Goal: Task Accomplishment & Management: Complete application form

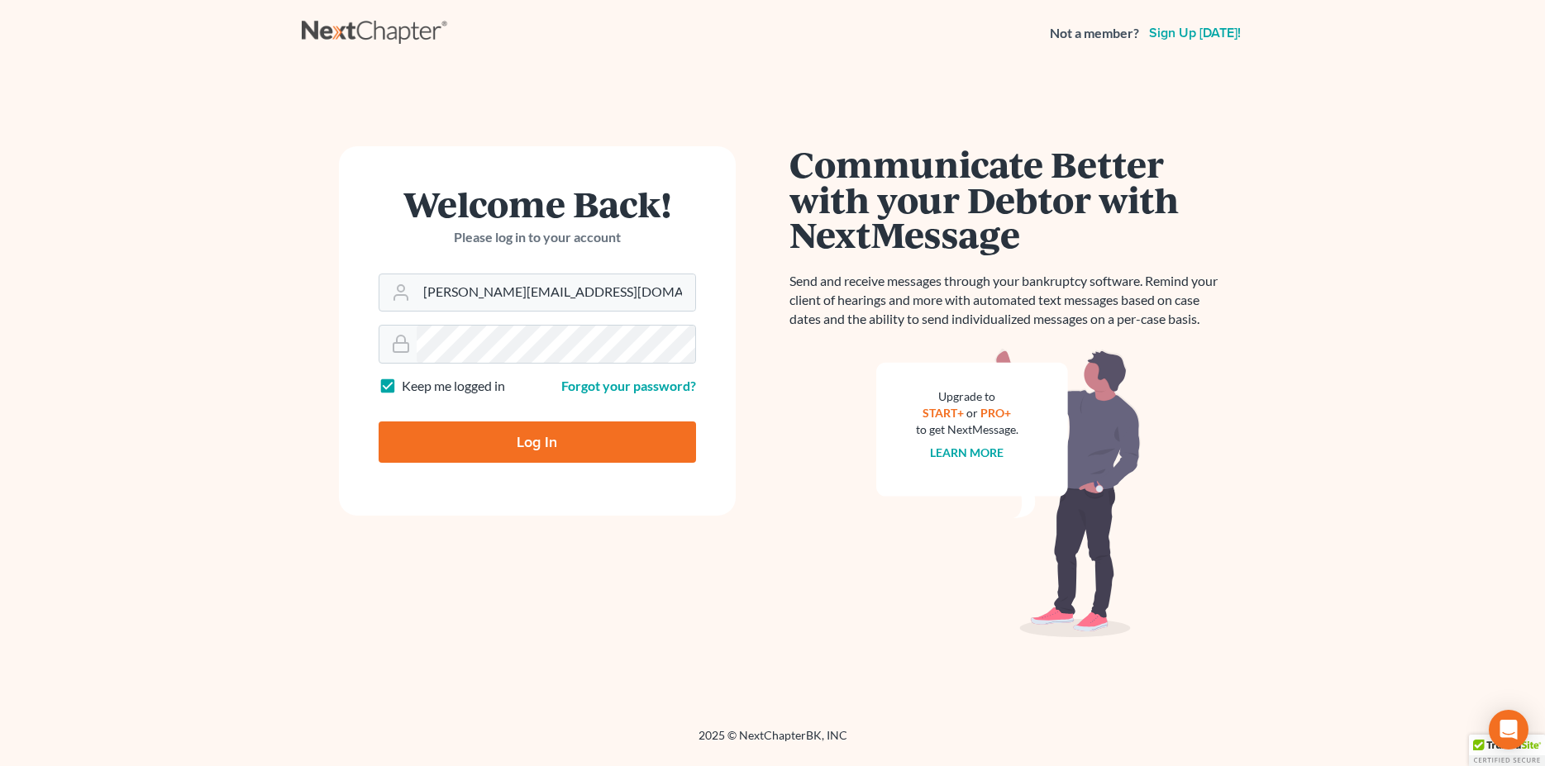
click at [634, 429] on input "Log In" at bounding box center [537, 441] width 317 height 41
type input "Thinking..."
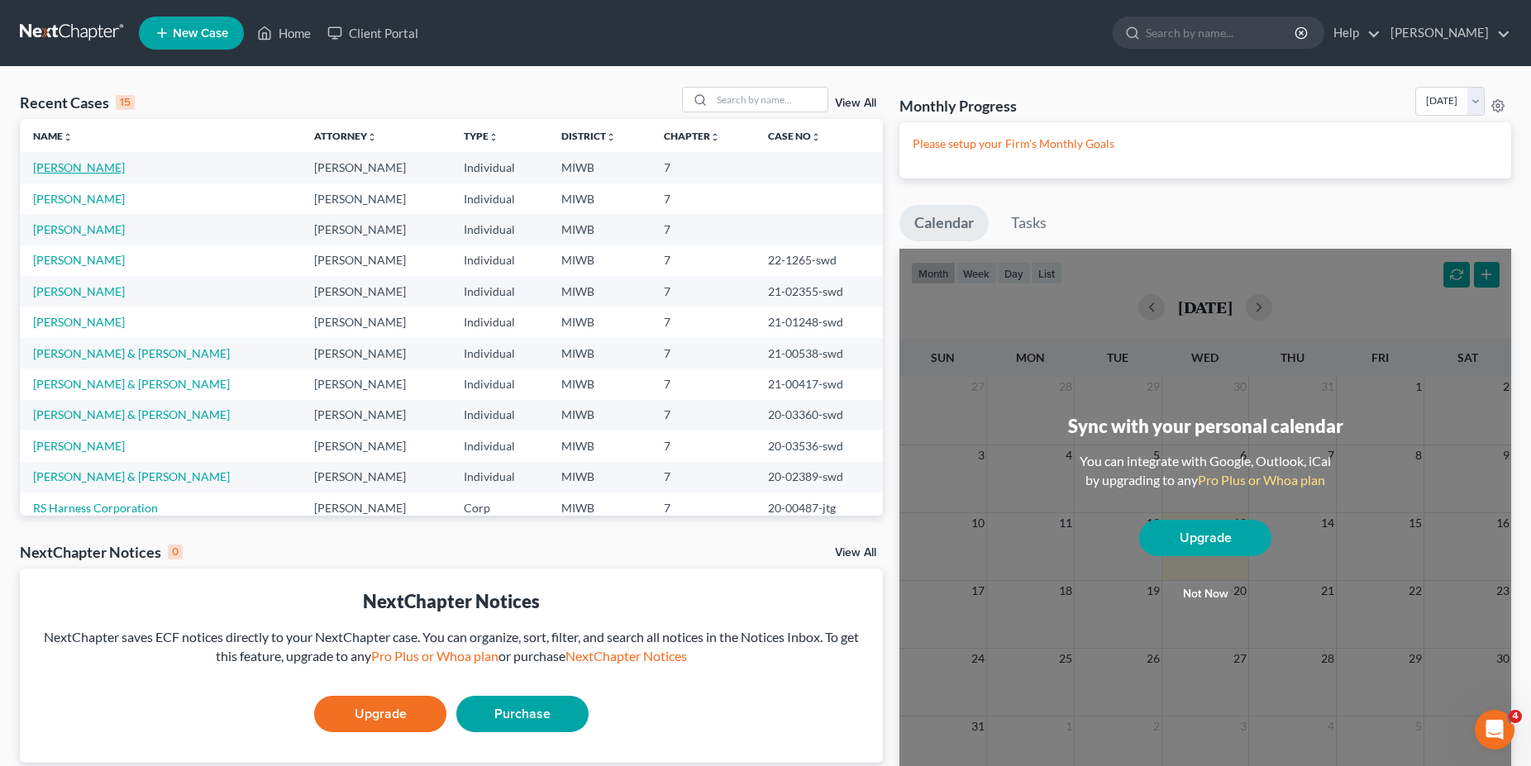
click at [59, 164] on link "Ward, Bobbi" at bounding box center [79, 167] width 92 height 14
select select "0"
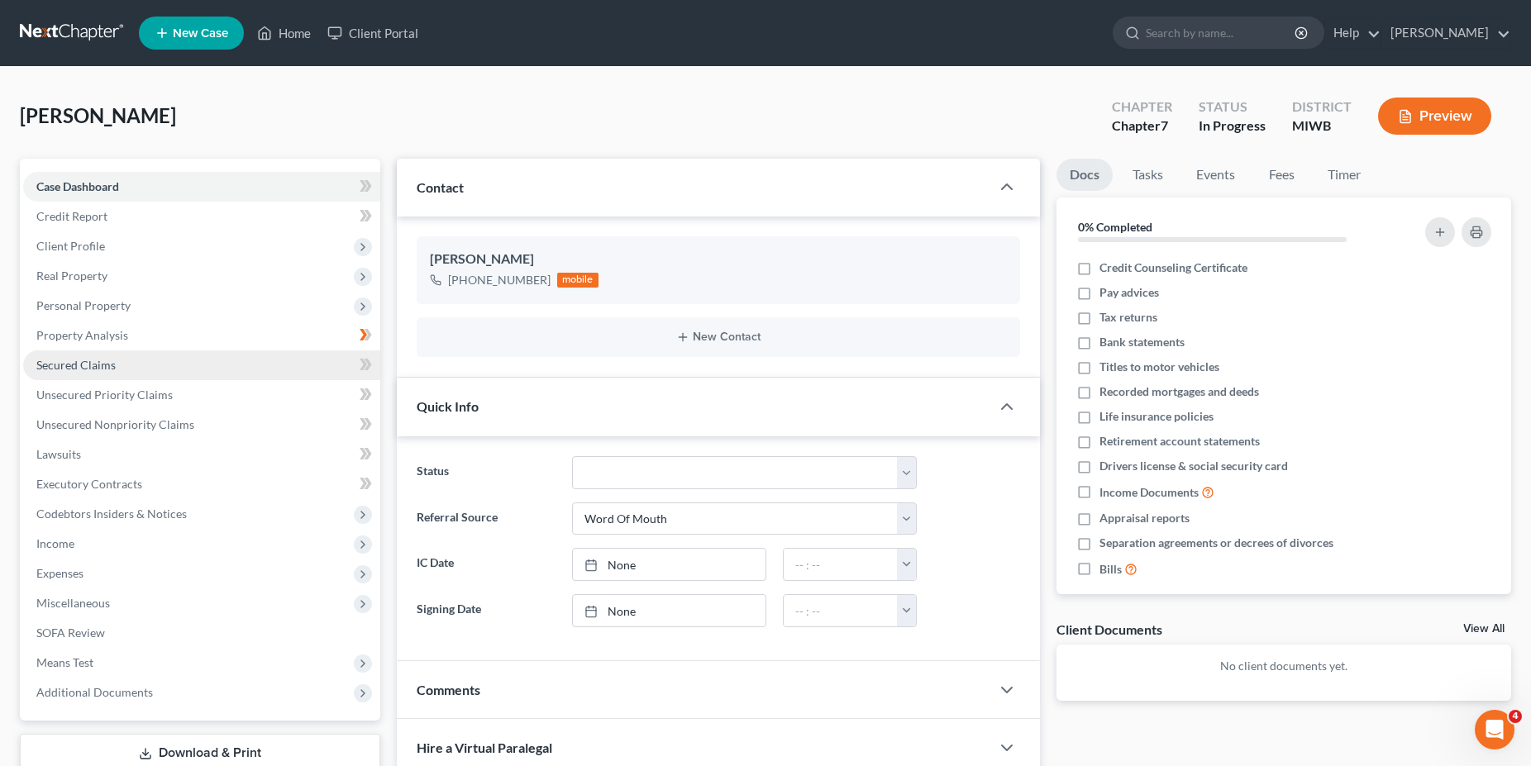
click at [140, 368] on link "Secured Claims" at bounding box center [201, 365] width 357 height 30
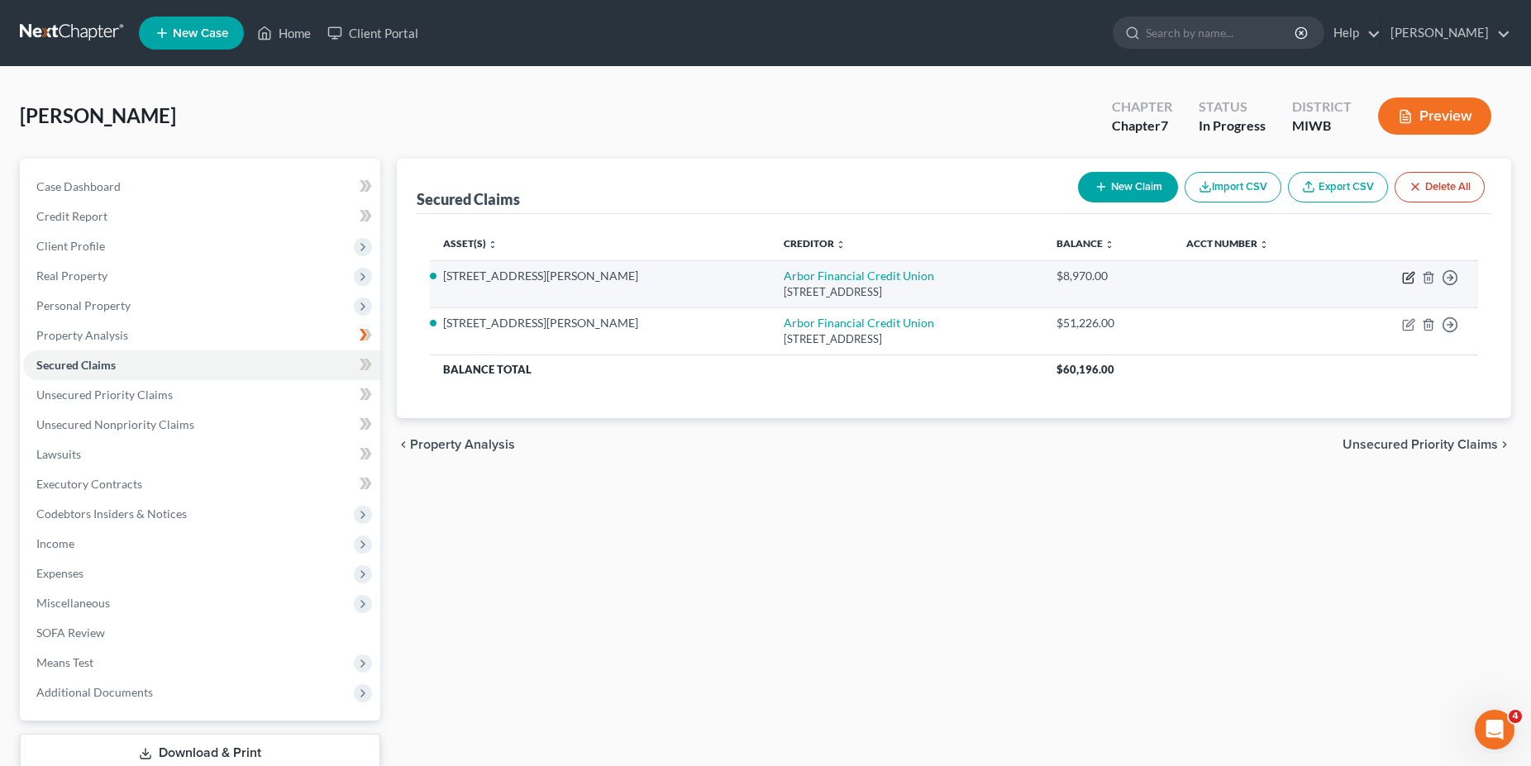
click at [1402, 282] on icon "button" at bounding box center [1407, 279] width 10 height 10
select select "23"
select select "3"
select select "2"
select select "0"
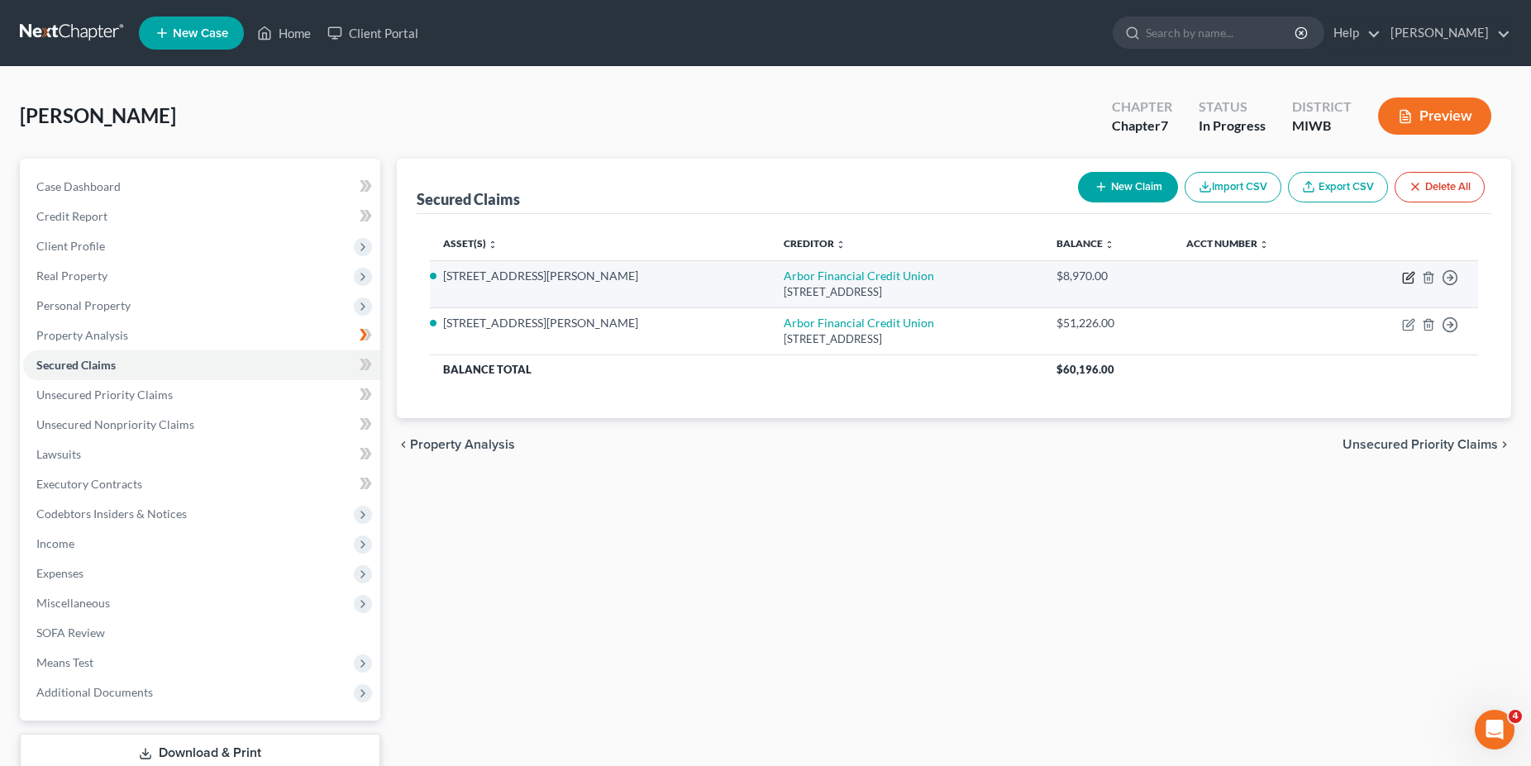
select select "0"
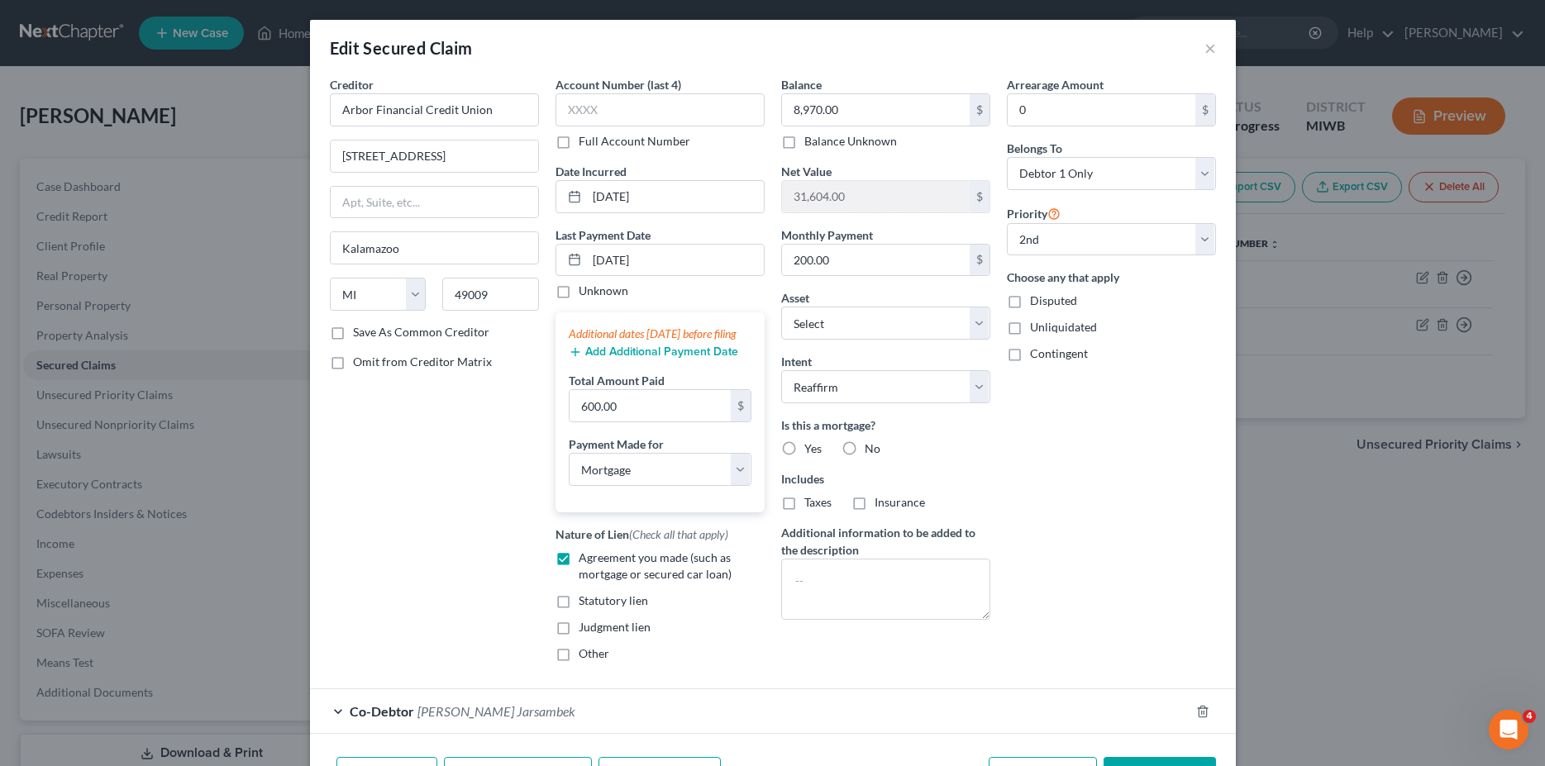
click at [1030, 326] on label "Unliquidated" at bounding box center [1063, 327] width 67 height 17
click at [1036, 326] on input "Unliquidated" at bounding box center [1041, 324] width 11 height 11
checkbox input "true"
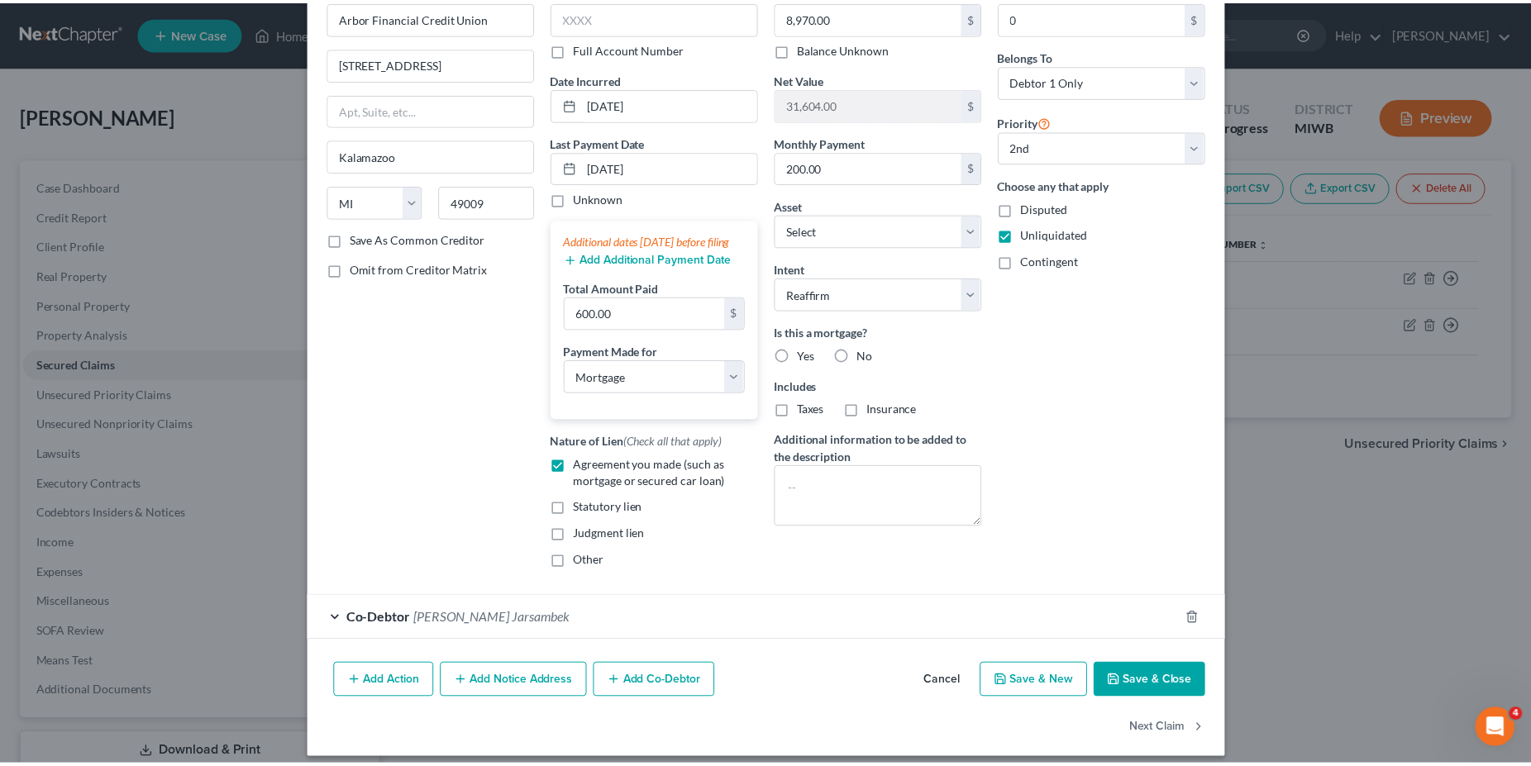
scroll to position [123, 0]
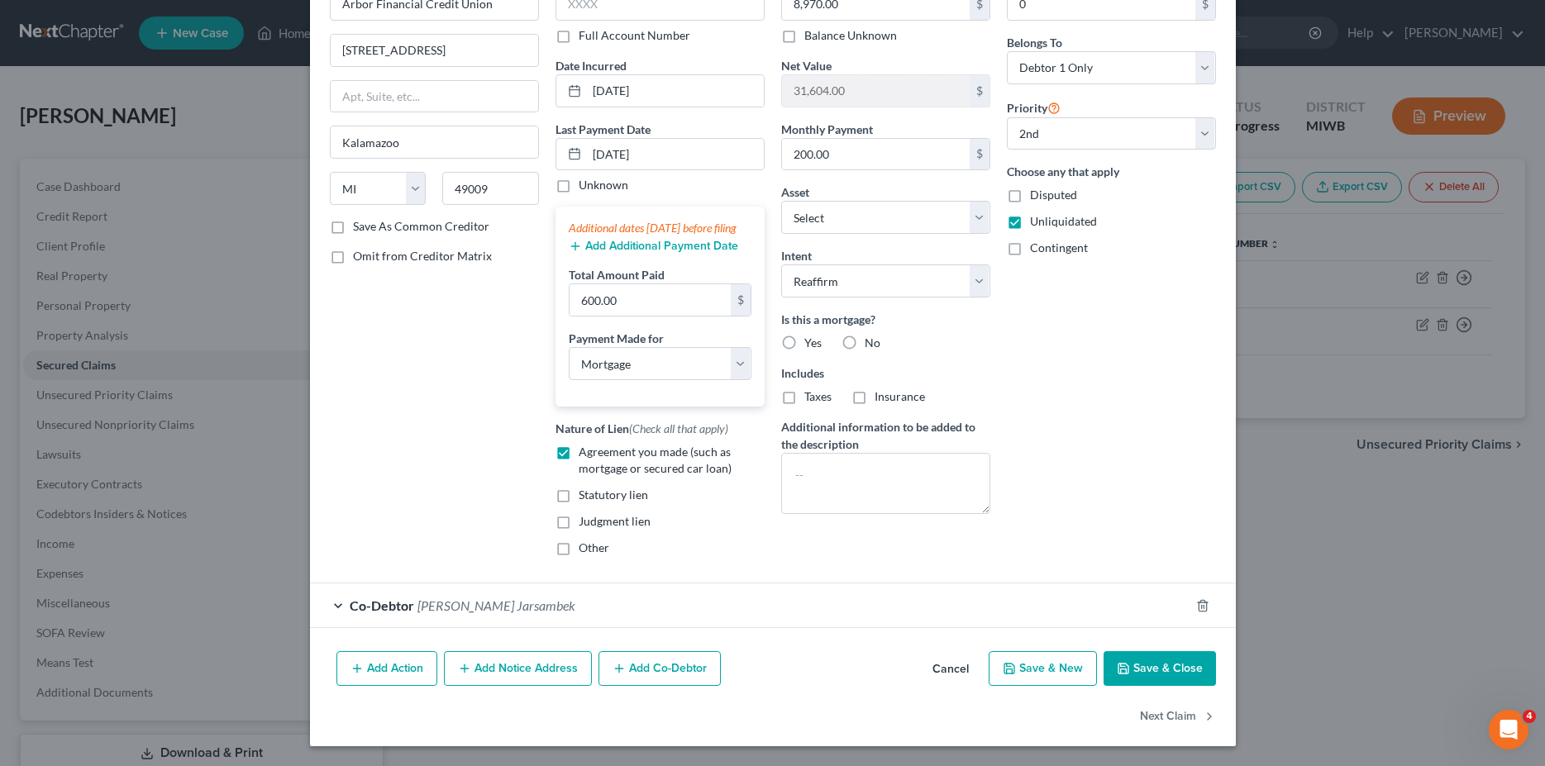
click at [1145, 662] on button "Save & Close" at bounding box center [1159, 668] width 112 height 35
select select "1"
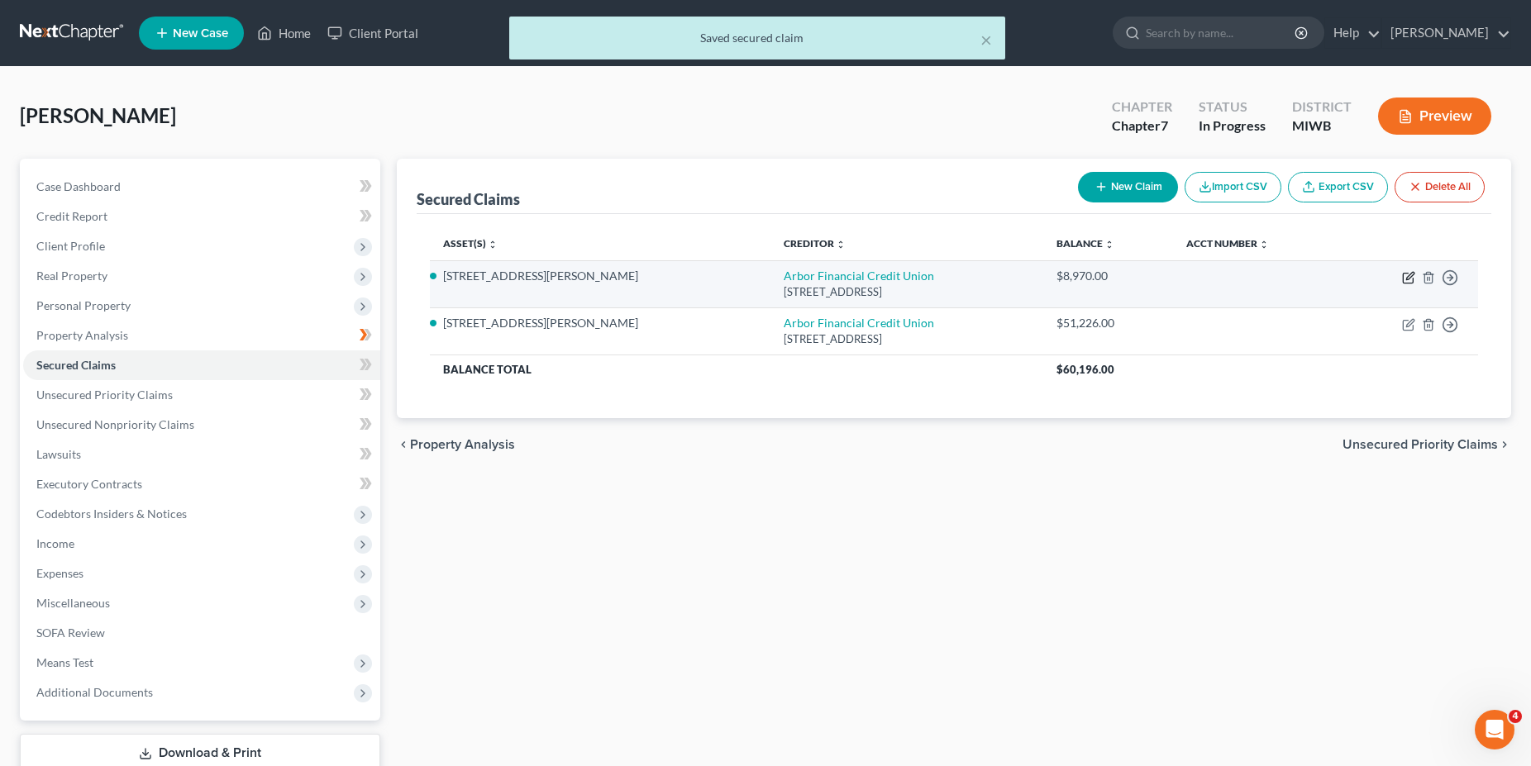
click at [1412, 282] on icon "button" at bounding box center [1407, 279] width 10 height 10
select select "23"
select select "3"
select select "4"
select select "2"
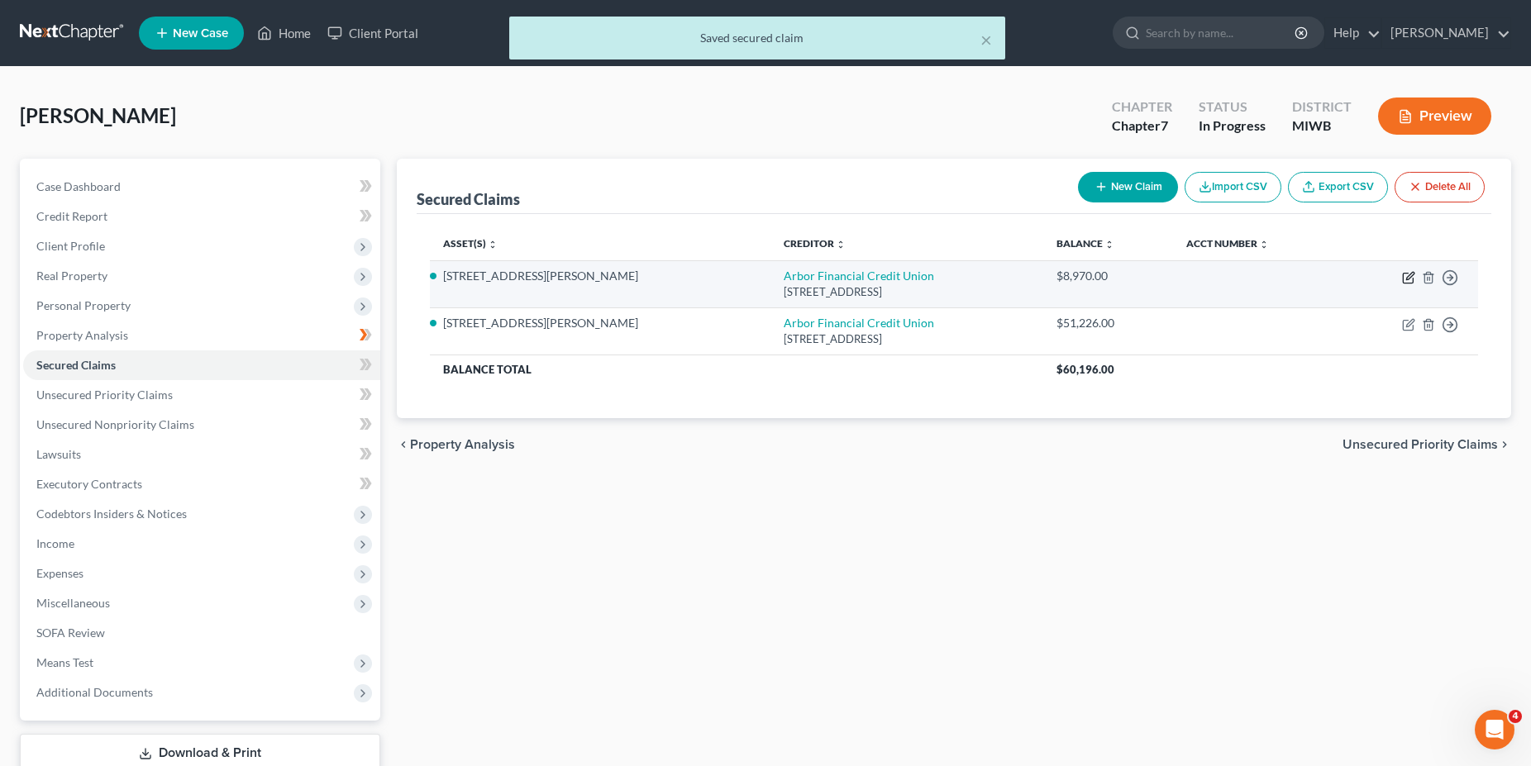
select select "0"
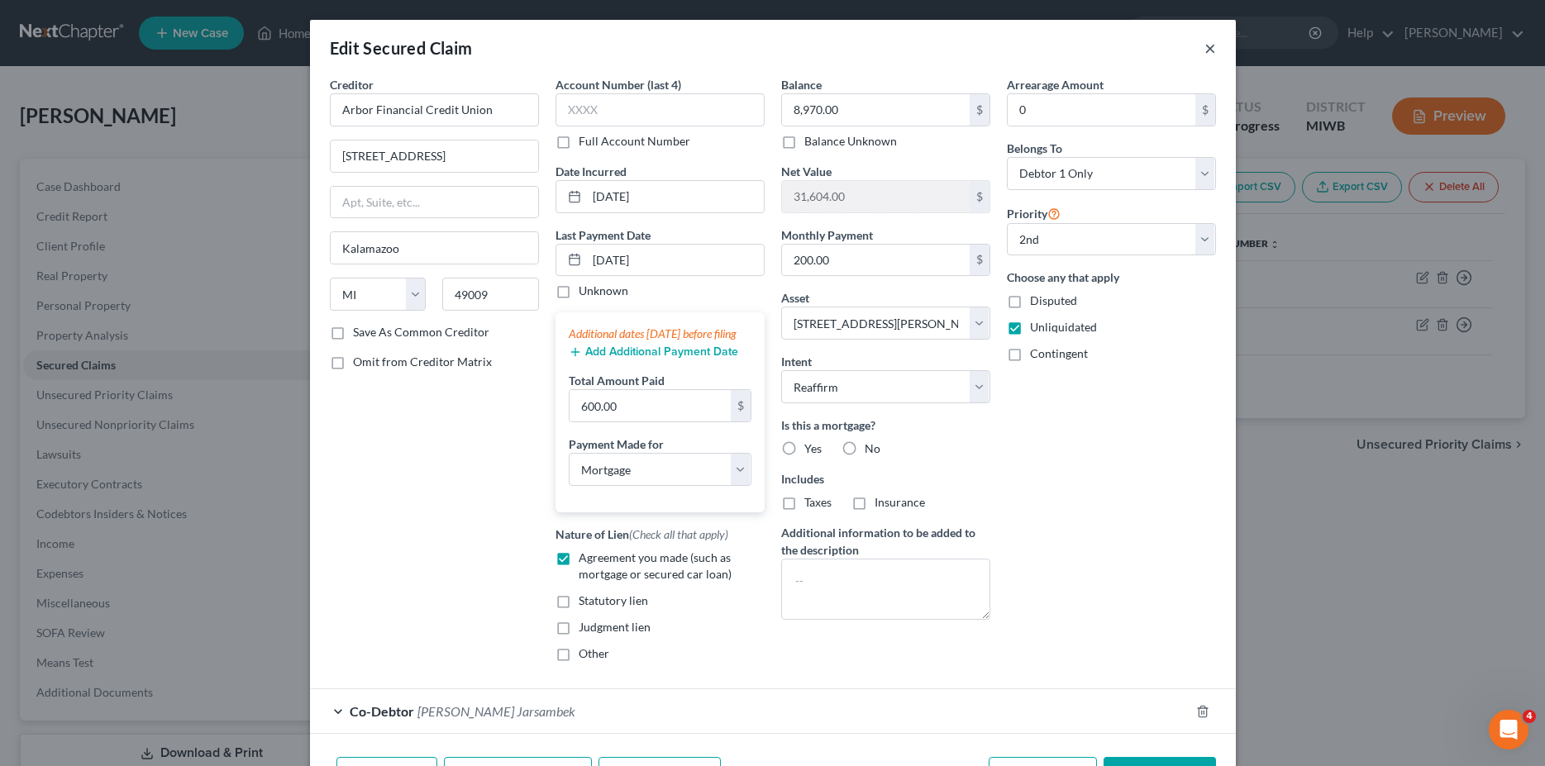
click at [1204, 50] on button "×" at bounding box center [1210, 48] width 12 height 20
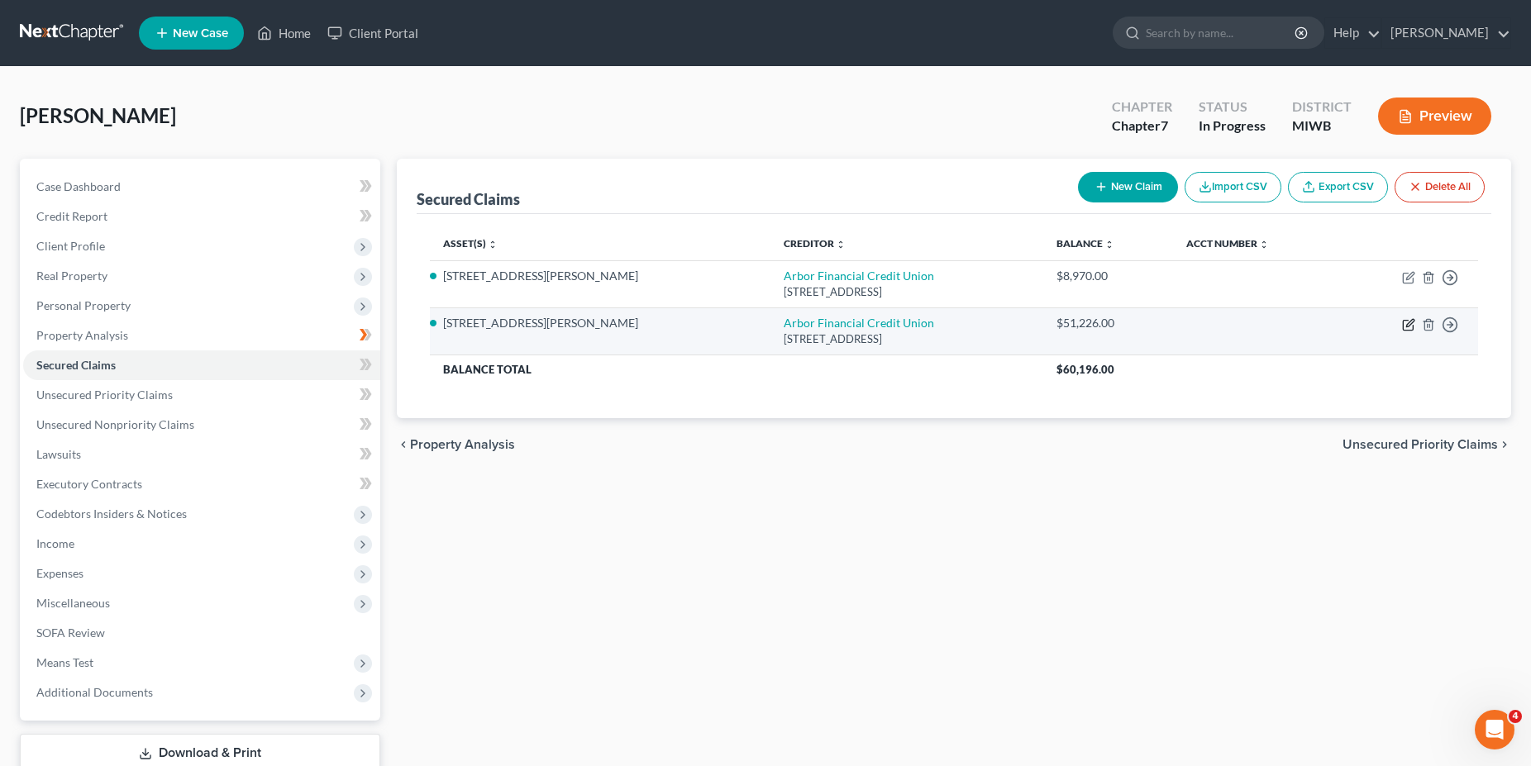
click at [1412, 325] on icon "button" at bounding box center [1408, 324] width 13 height 13
select select "23"
select select "3"
select select "4"
select select "2"
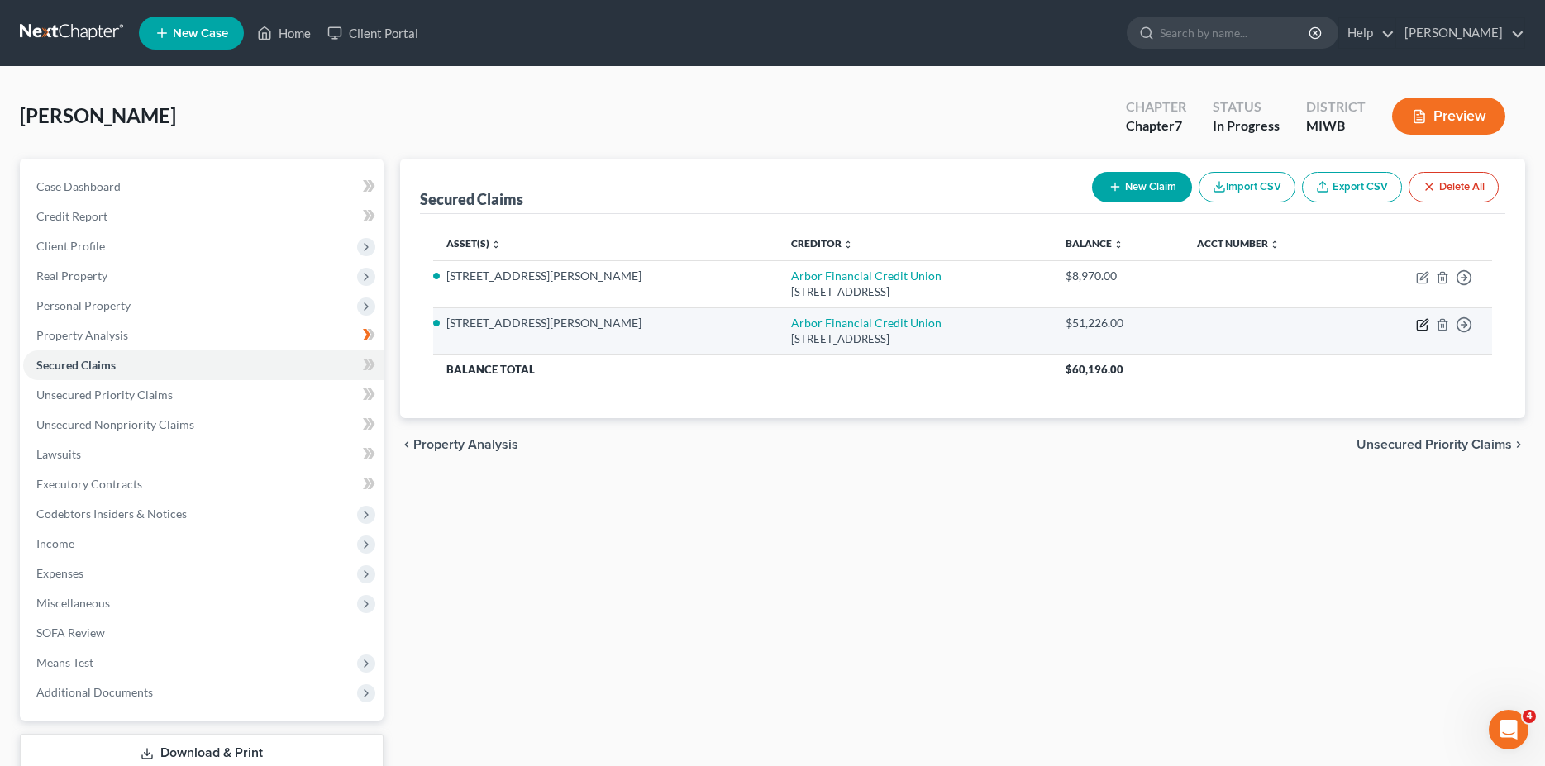
select select "0"
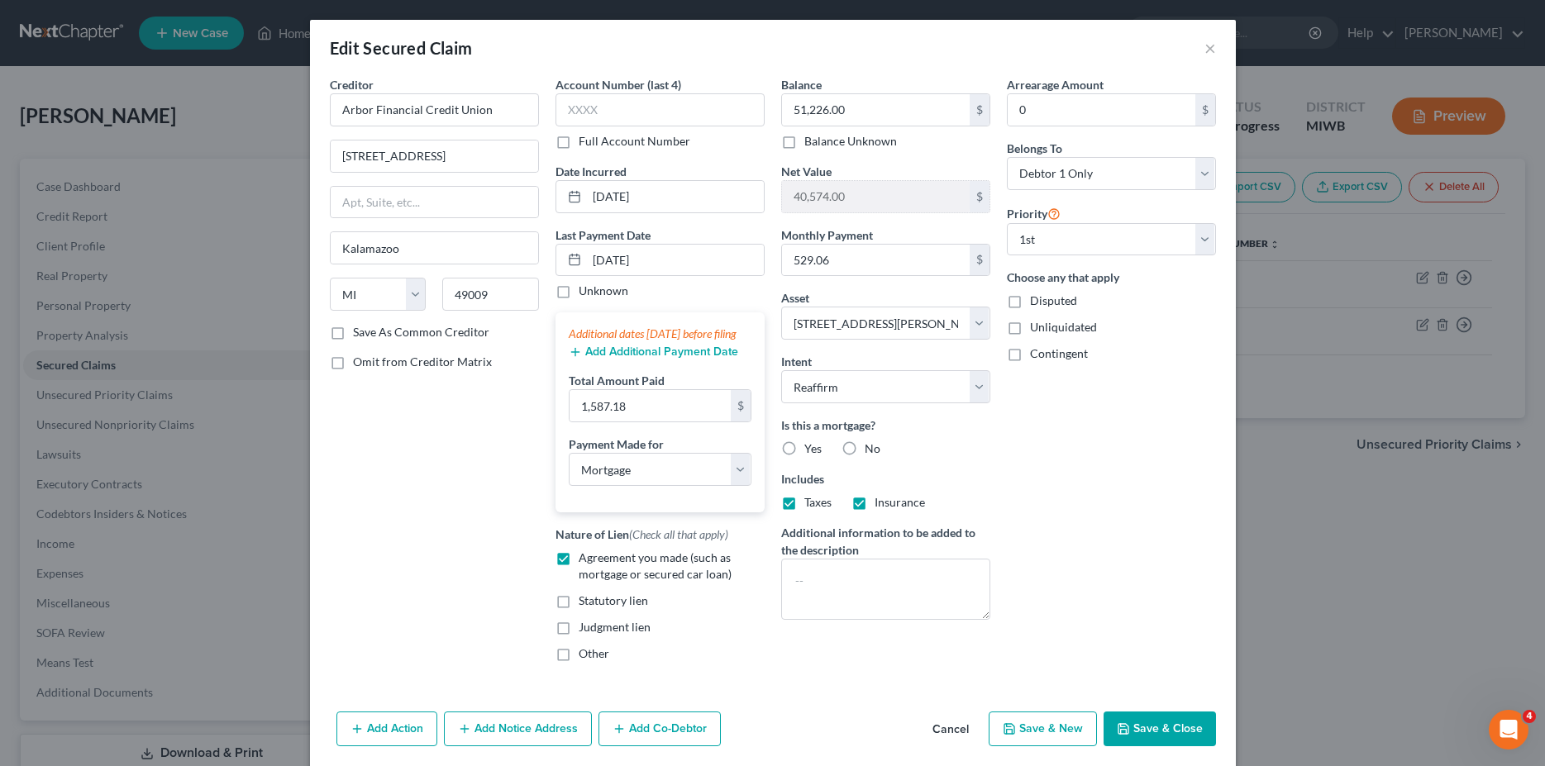
click at [1030, 331] on label "Unliquidated" at bounding box center [1063, 327] width 67 height 17
click at [1036, 330] on input "Unliquidated" at bounding box center [1041, 324] width 11 height 11
checkbox input "true"
click at [1158, 742] on button "Save & Close" at bounding box center [1159, 729] width 112 height 35
select select
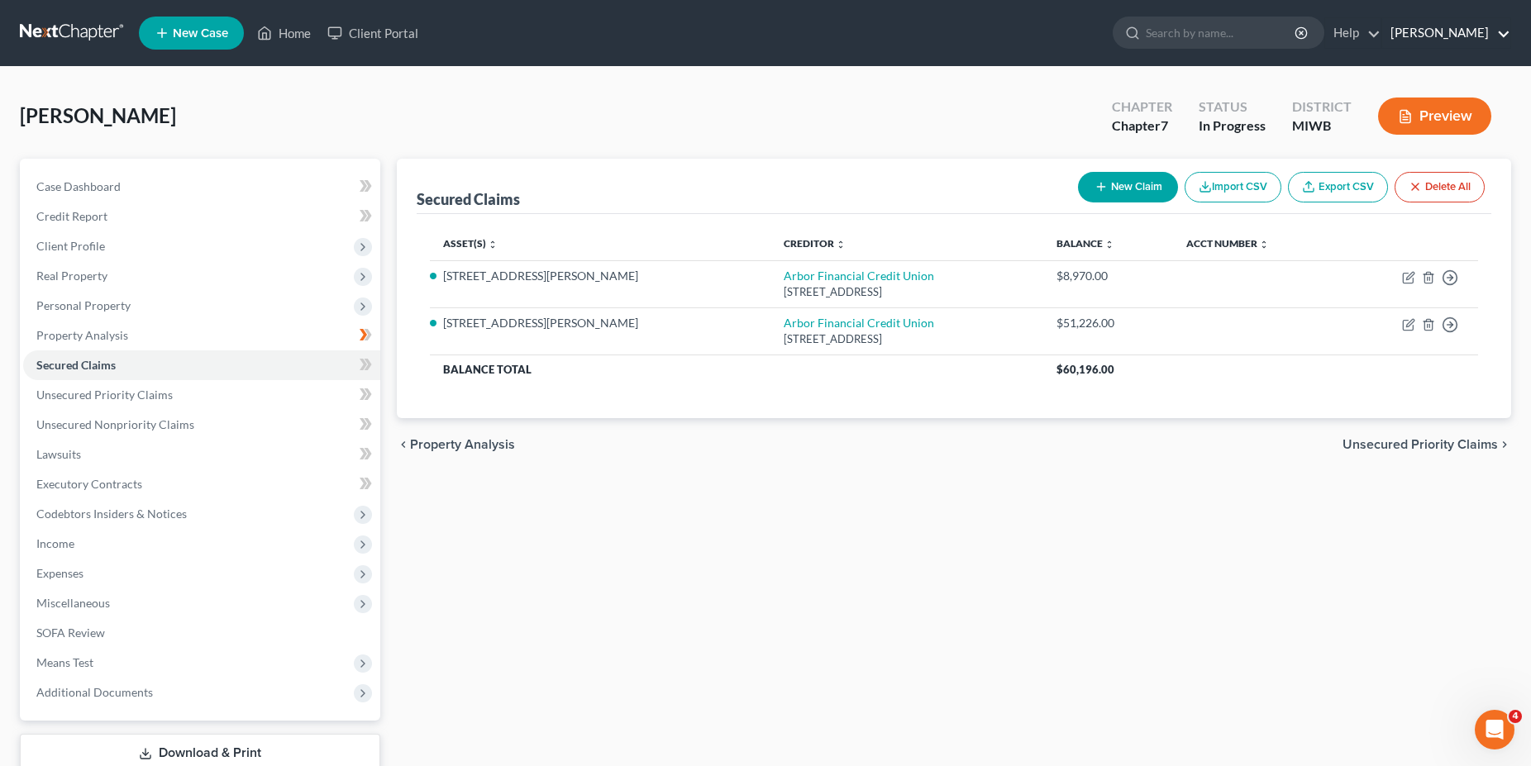
click at [1469, 40] on link "Robert Dutka" at bounding box center [1446, 33] width 128 height 30
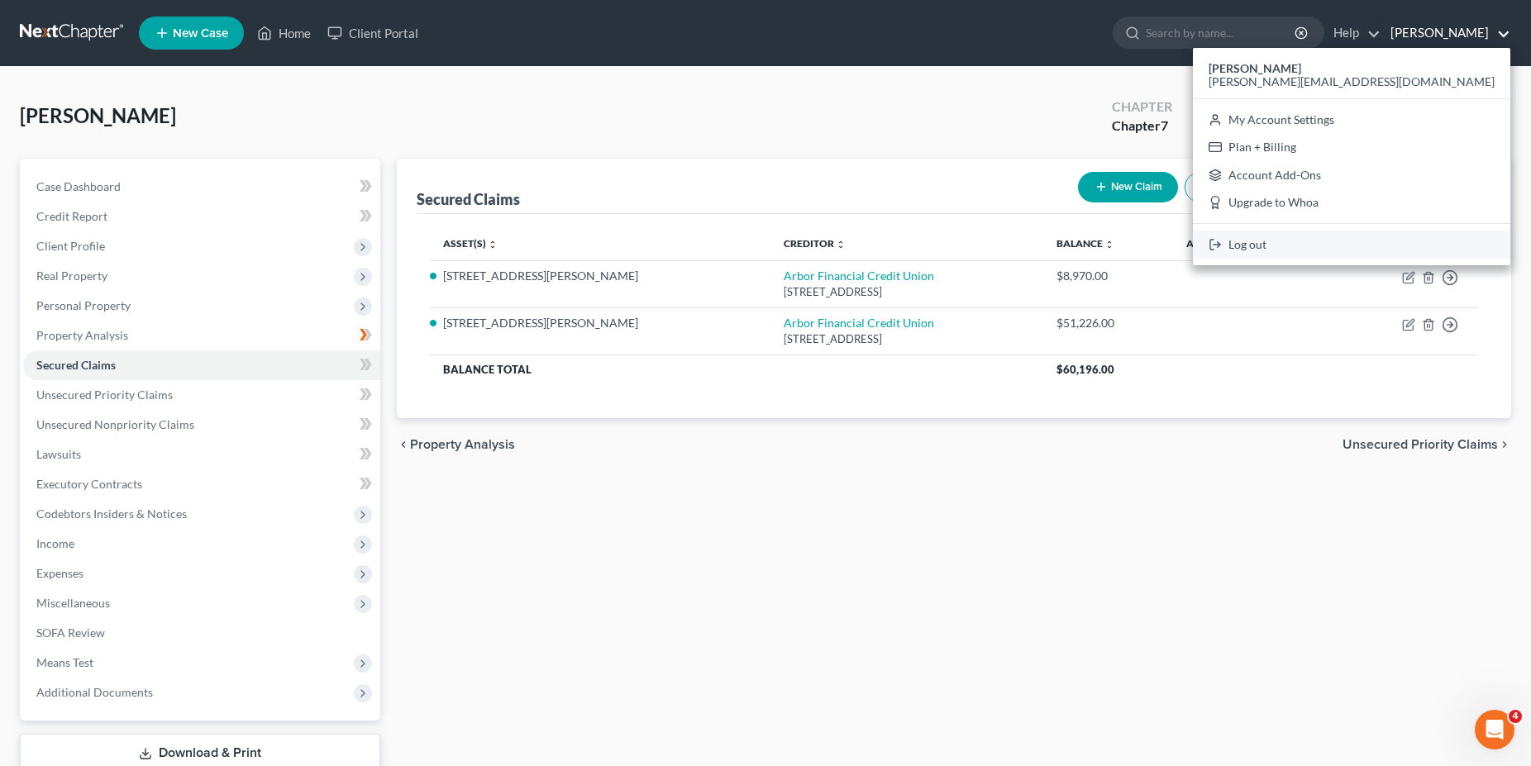
click at [1412, 243] on link "Log out" at bounding box center [1351, 245] width 317 height 28
